Goal: Download file/media

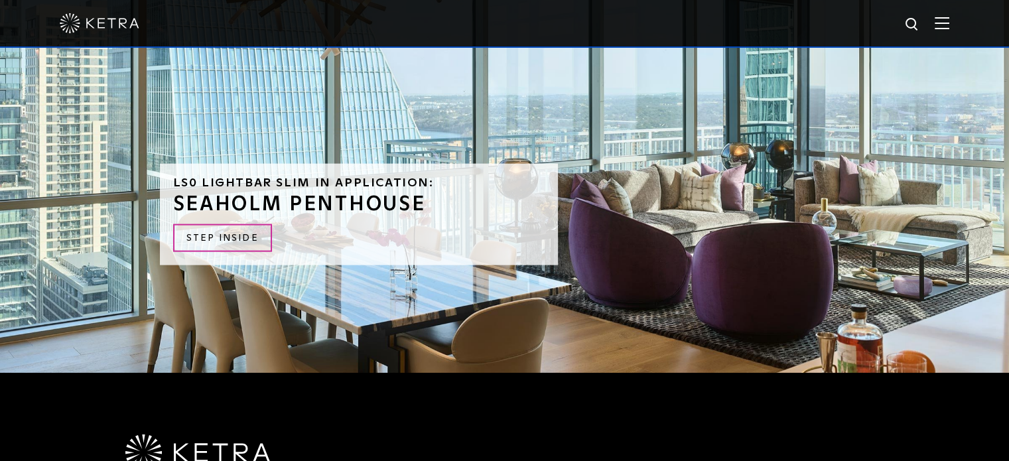
scroll to position [2840, 0]
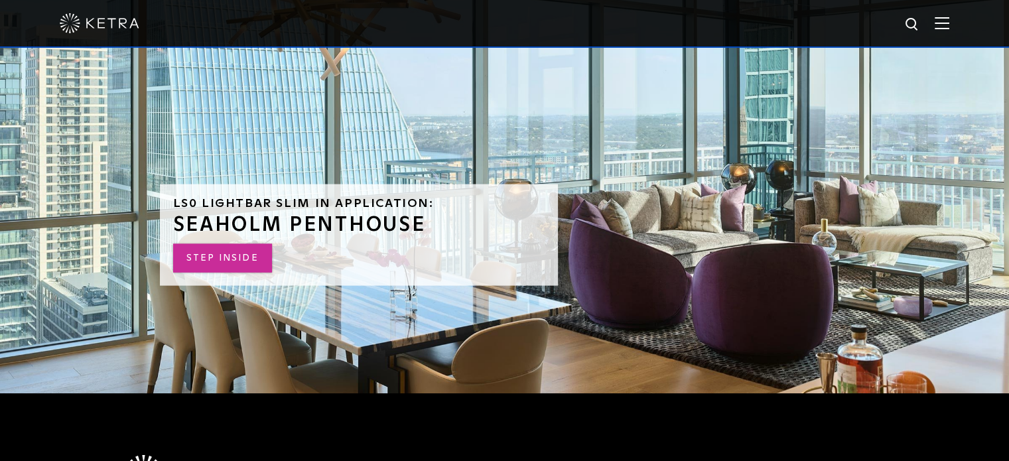
click at [221, 244] on link "STEP INSIDE" at bounding box center [222, 258] width 99 height 29
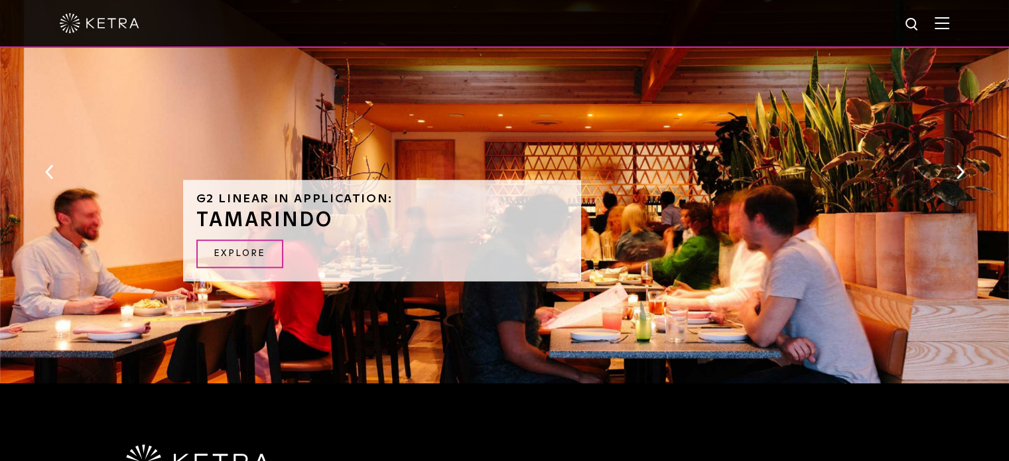
scroll to position [1425, 0]
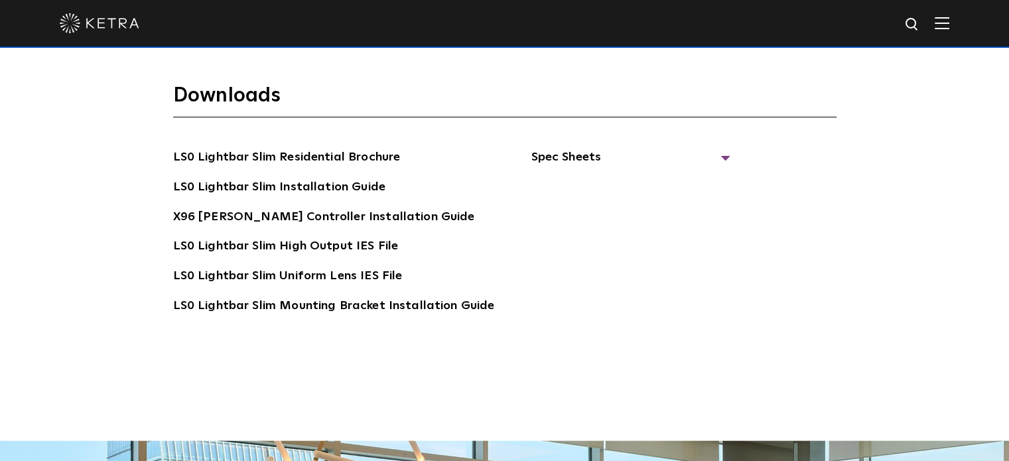
scroll to position [2362, 0]
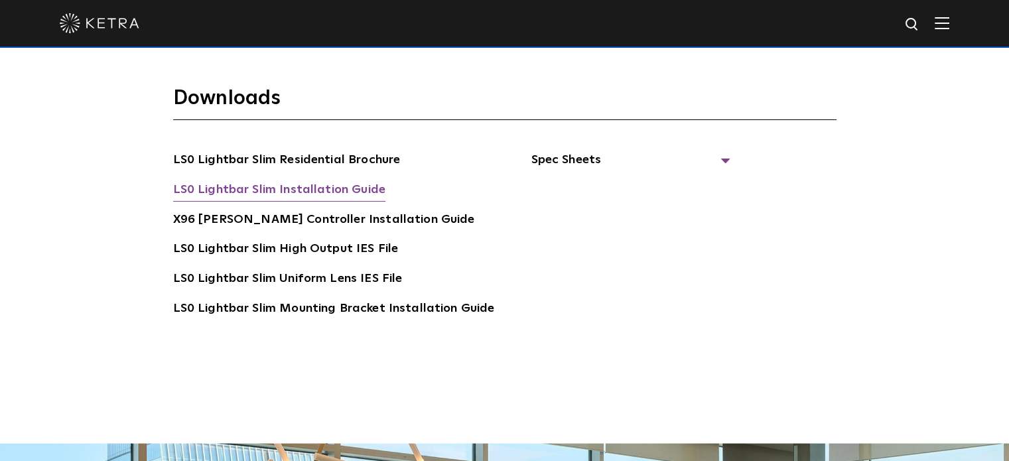
click at [287, 181] on link "LS0 Lightbar Slim Installation Guide" at bounding box center [279, 191] width 212 height 21
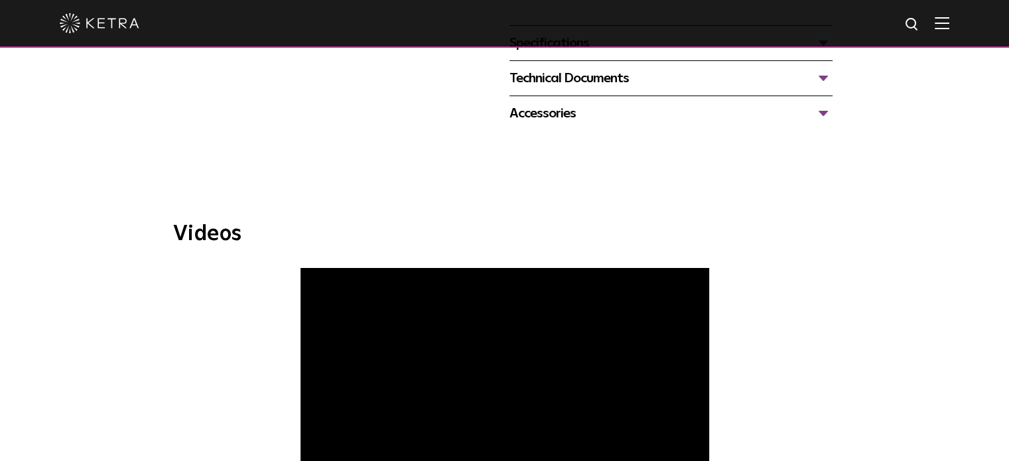
scroll to position [621, 0]
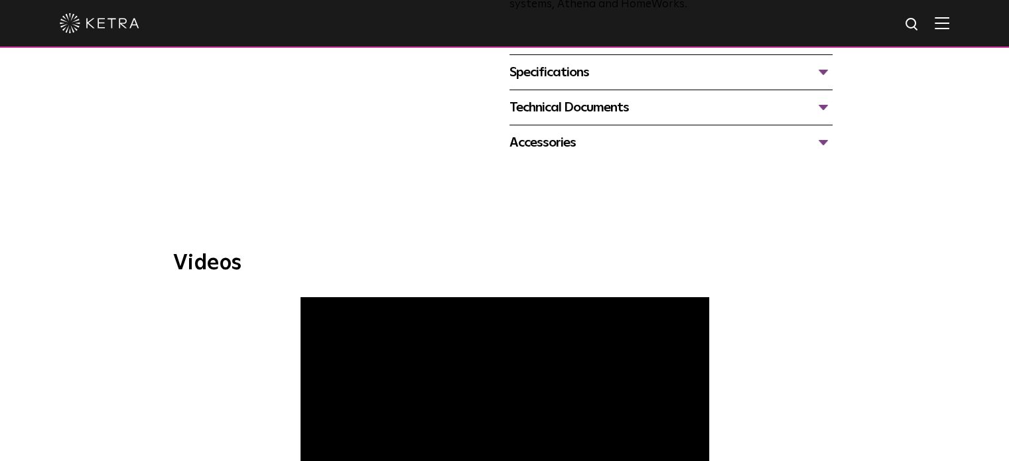
click at [557, 76] on div "Specifications" at bounding box center [671, 72] width 323 height 21
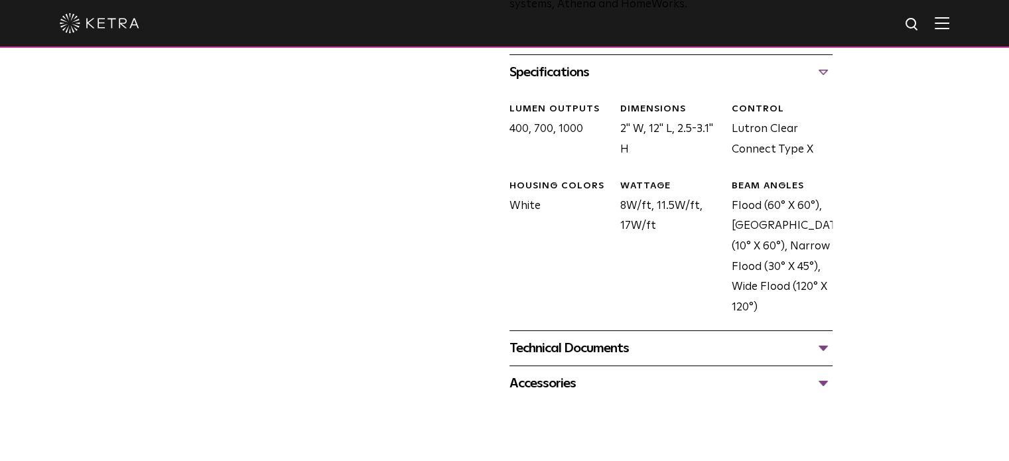
click at [591, 346] on div "Technical Documents" at bounding box center [671, 348] width 323 height 21
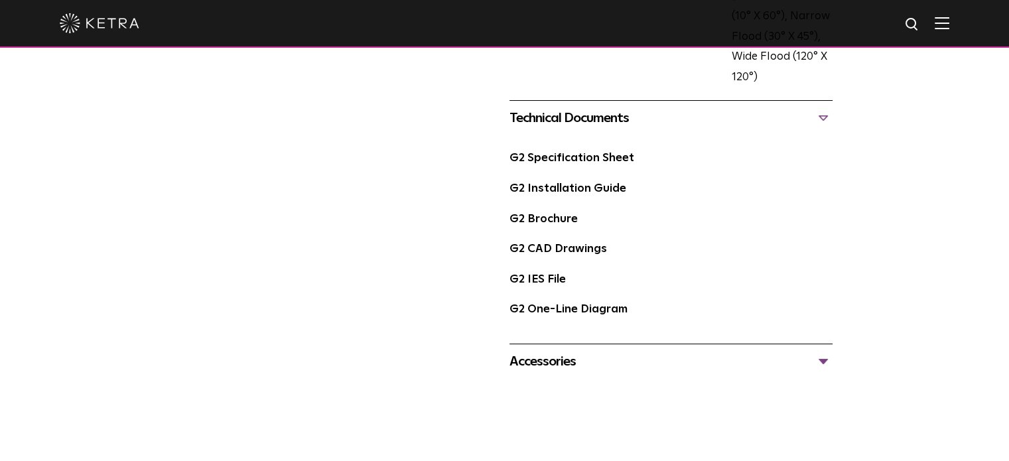
scroll to position [849, 0]
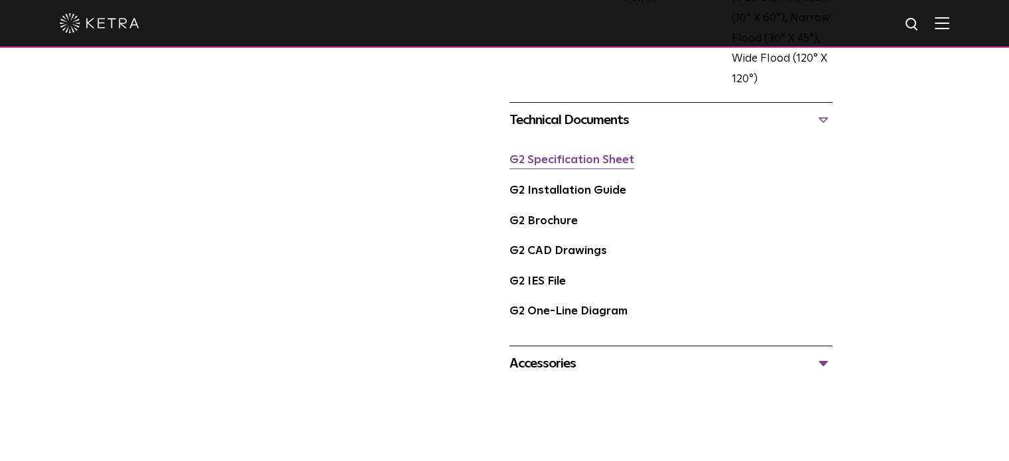
click at [563, 161] on link "G2 Specification Sheet" at bounding box center [572, 160] width 125 height 11
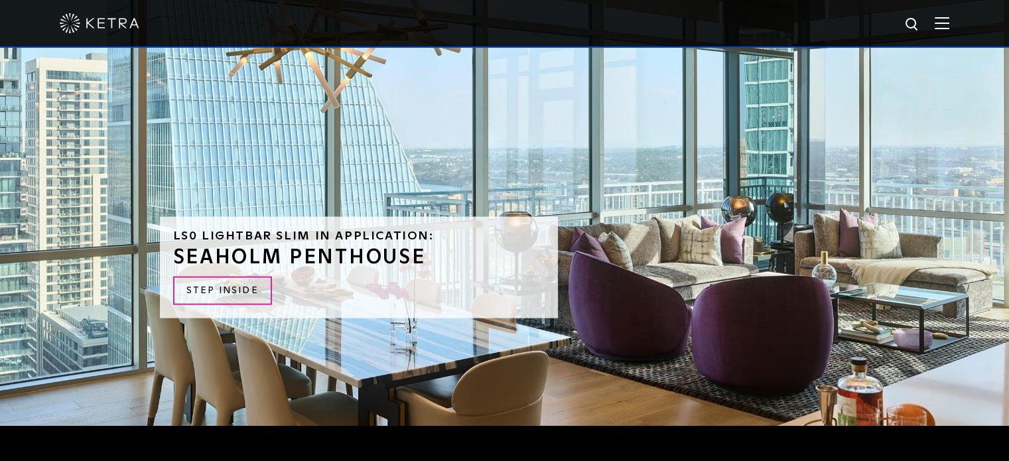
scroll to position [2807, 0]
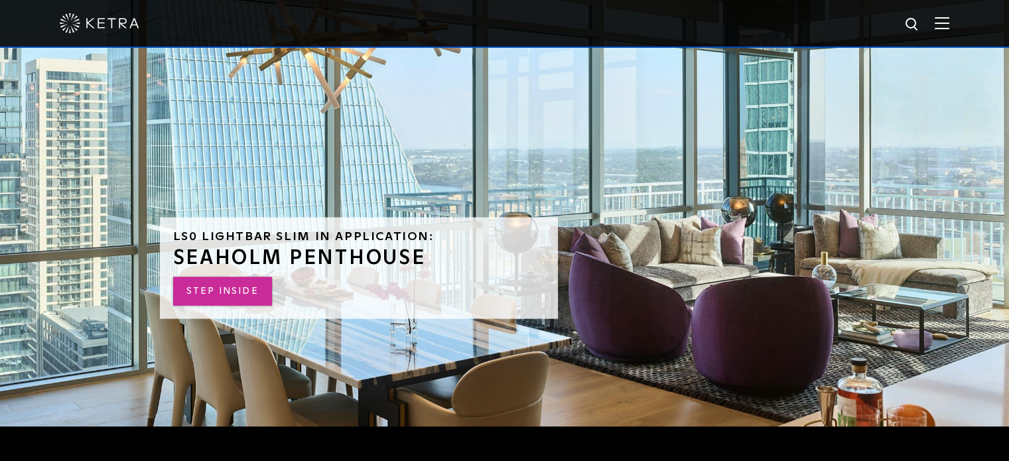
click at [227, 277] on link "STEP INSIDE" at bounding box center [222, 291] width 99 height 29
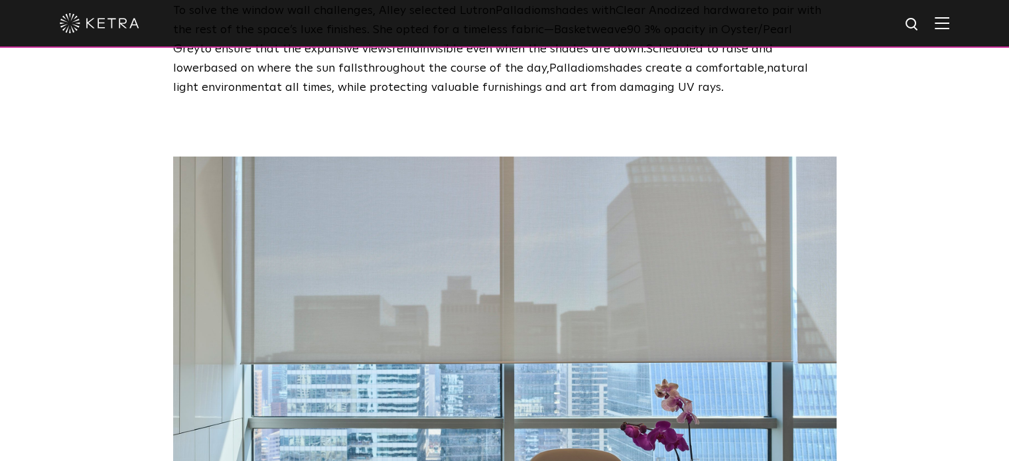
scroll to position [2966, 0]
